Goal: Information Seeking & Learning: Check status

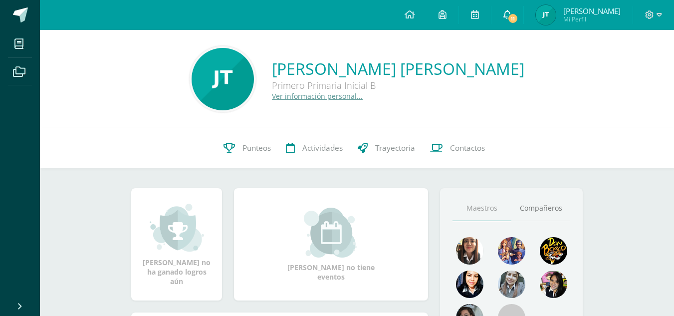
click at [519, 21] on span "11" at bounding box center [513, 18] width 11 height 11
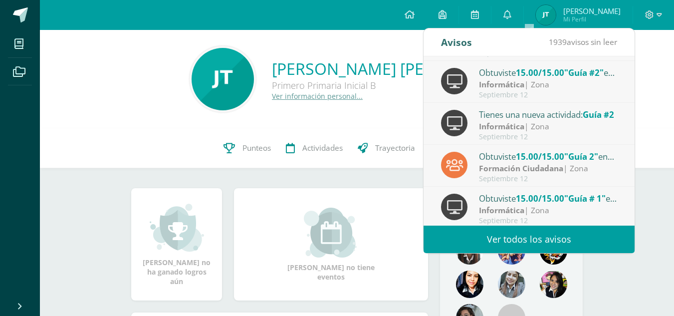
scroll to position [166, 0]
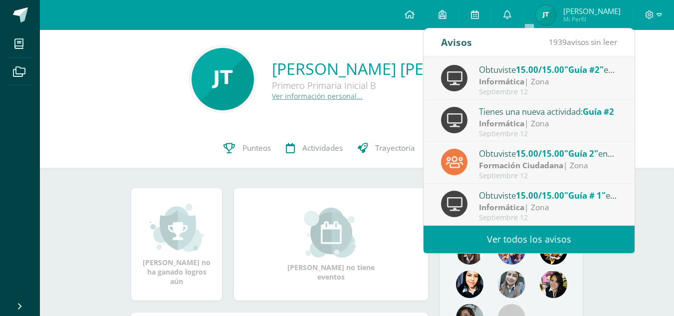
click at [544, 234] on link "Ver todos los avisos" at bounding box center [529, 239] width 211 height 27
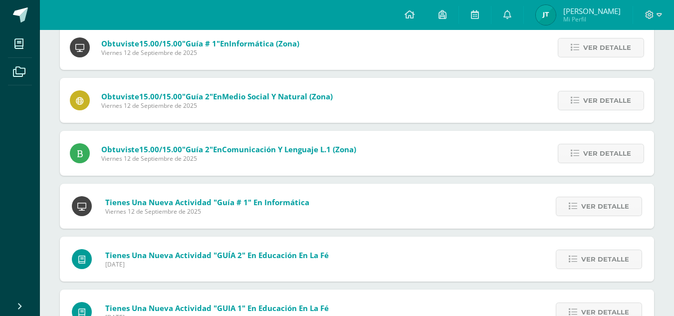
scroll to position [549, 0]
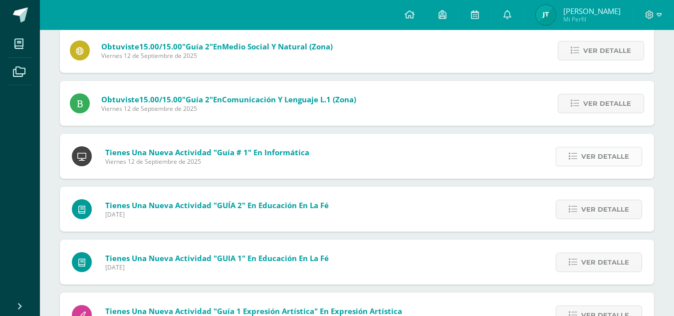
click at [573, 159] on icon at bounding box center [573, 156] width 8 height 8
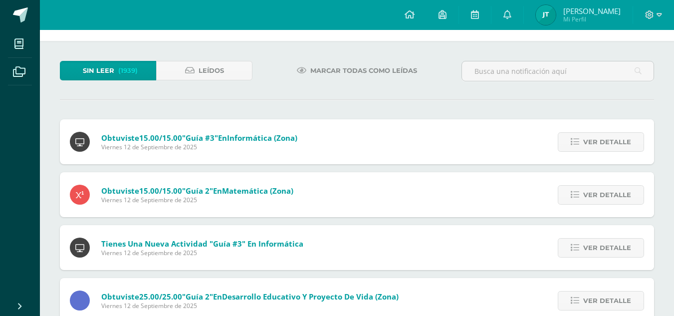
scroll to position [150, 0]
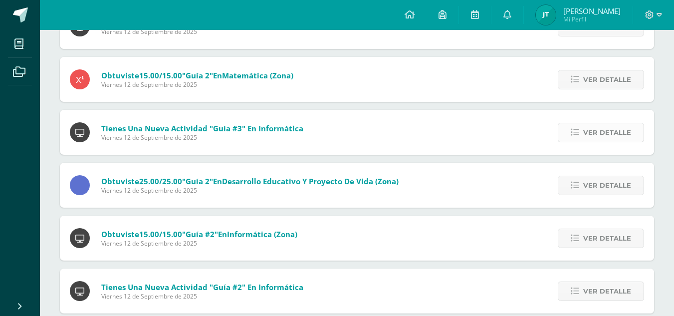
click at [605, 129] on span "Ver detalle" at bounding box center [607, 132] width 48 height 18
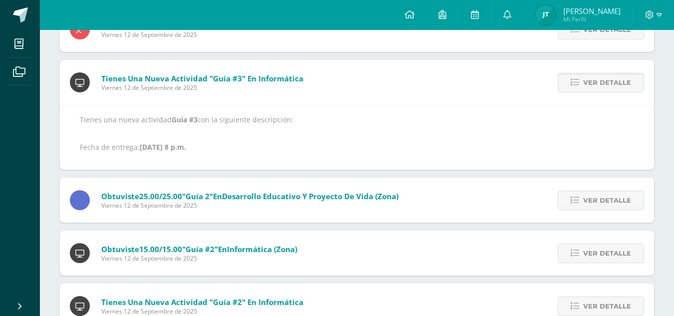
scroll to position [0, 0]
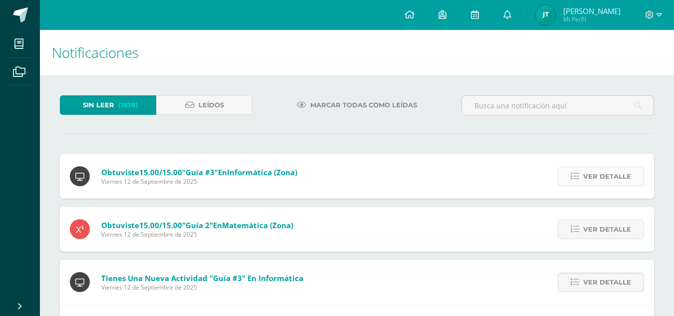
click at [622, 176] on span "Ver detalle" at bounding box center [607, 176] width 48 height 18
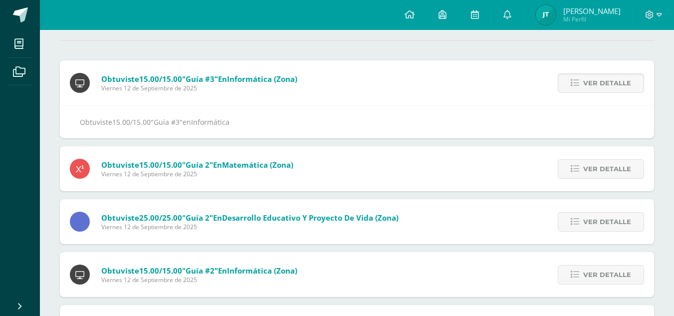
scroll to position [200, 0]
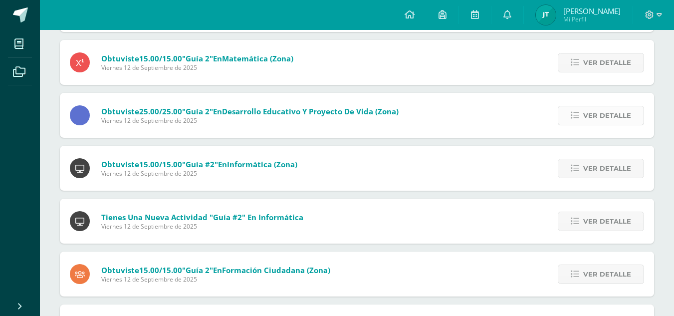
click at [604, 116] on span "Ver detalle" at bounding box center [607, 115] width 48 height 18
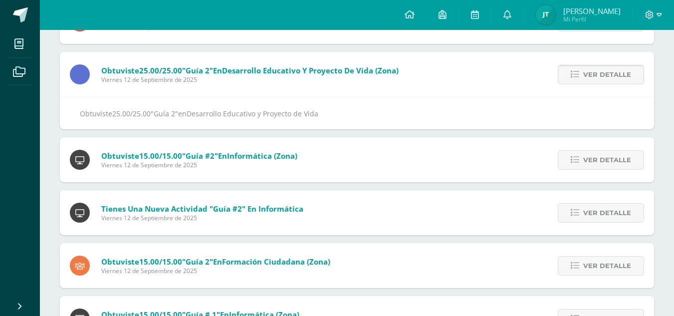
scroll to position [155, 0]
click at [604, 160] on span "Ver detalle" at bounding box center [607, 160] width 48 height 18
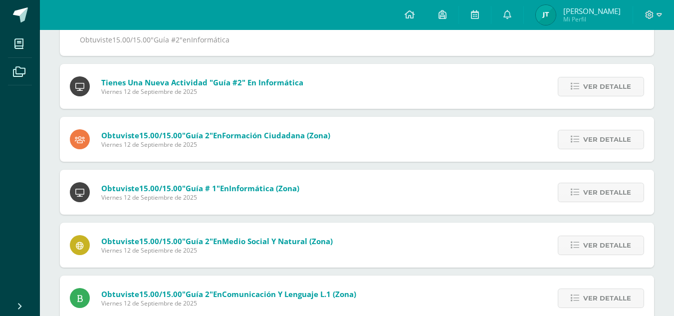
scroll to position [255, 0]
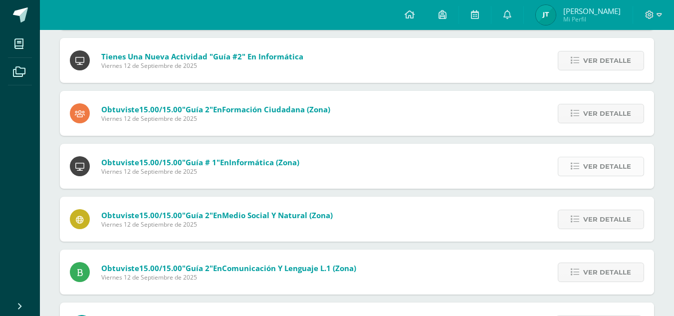
click at [595, 168] on span "Ver detalle" at bounding box center [607, 166] width 48 height 18
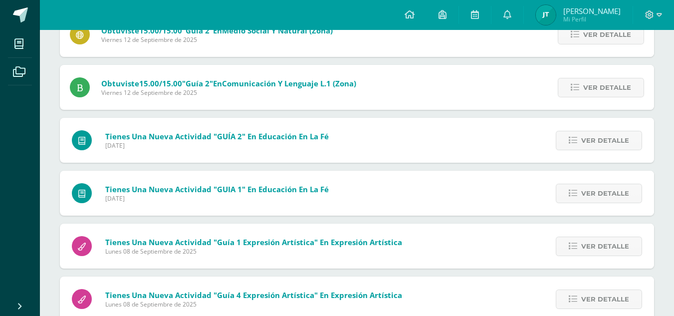
scroll to position [409, 0]
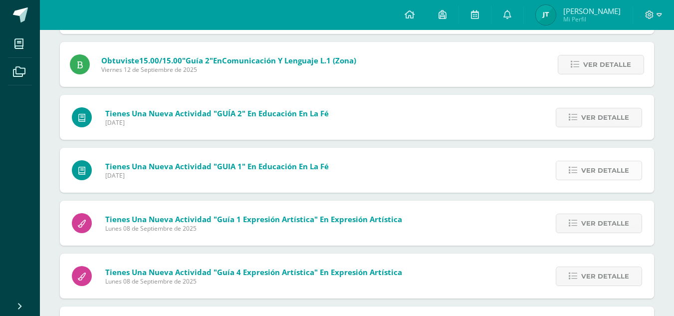
click at [568, 170] on link "Ver detalle" at bounding box center [599, 170] width 86 height 19
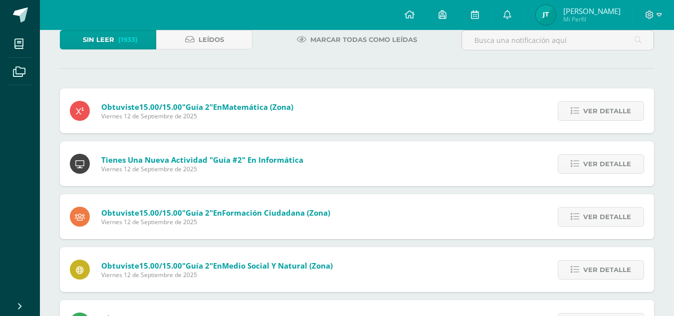
scroll to position [0, 0]
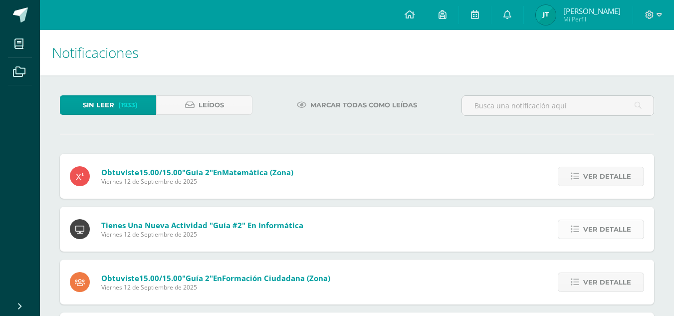
click at [605, 234] on span "Ver detalle" at bounding box center [607, 229] width 48 height 18
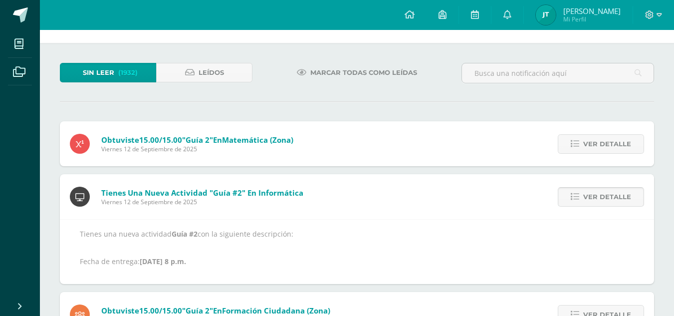
scroll to position [50, 0]
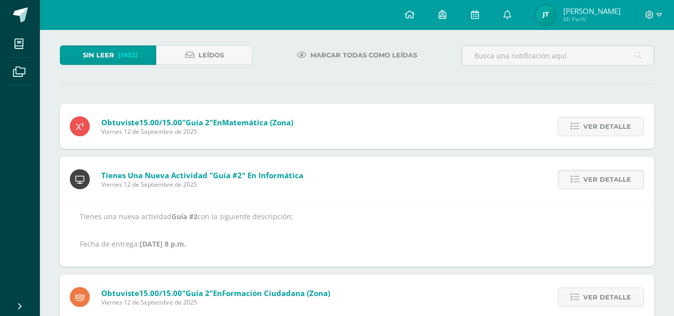
click at [243, 216] on p "Tienes una nueva actividad Guía #2 con la siguiente descripción: Fecha de entre…" at bounding box center [357, 230] width 555 height 36
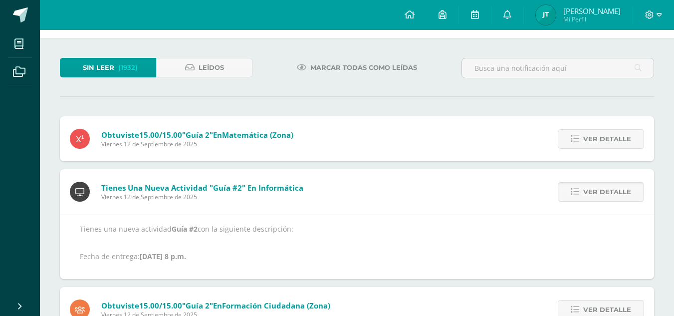
scroll to position [0, 0]
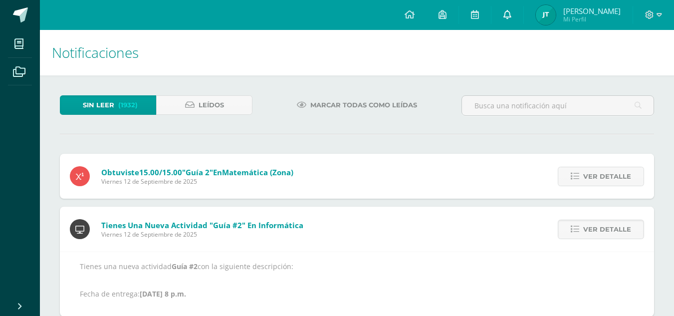
click at [512, 11] on icon at bounding box center [508, 14] width 8 height 9
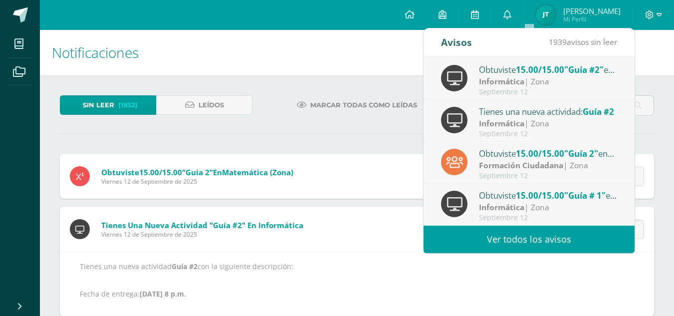
scroll to position [200, 0]
